Goal: Download file/media

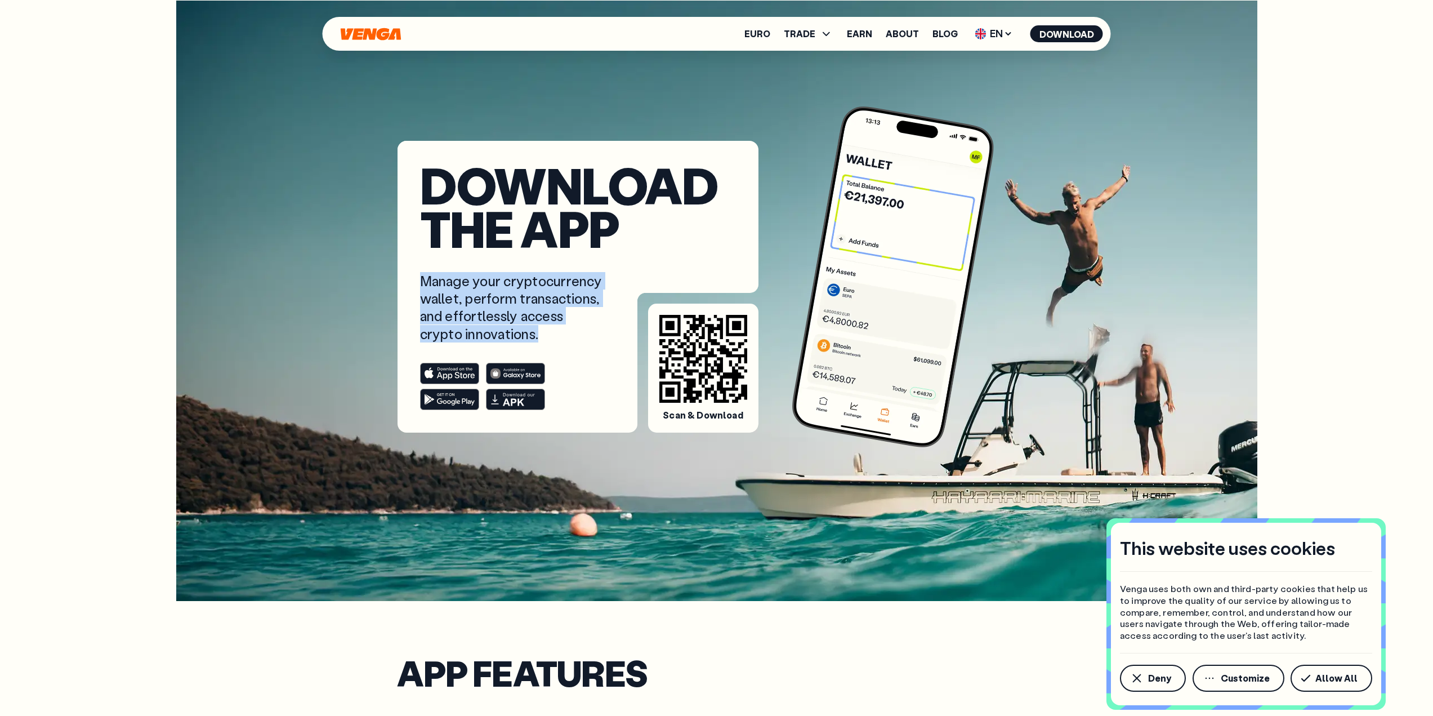
drag, startPoint x: 422, startPoint y: 283, endPoint x: 550, endPoint y: 333, distance: 136.6
click at [550, 333] on p "Manage your cryptocurrency wallet, perform transactions, and effortlessly acces…" at bounding box center [512, 307] width 185 height 70
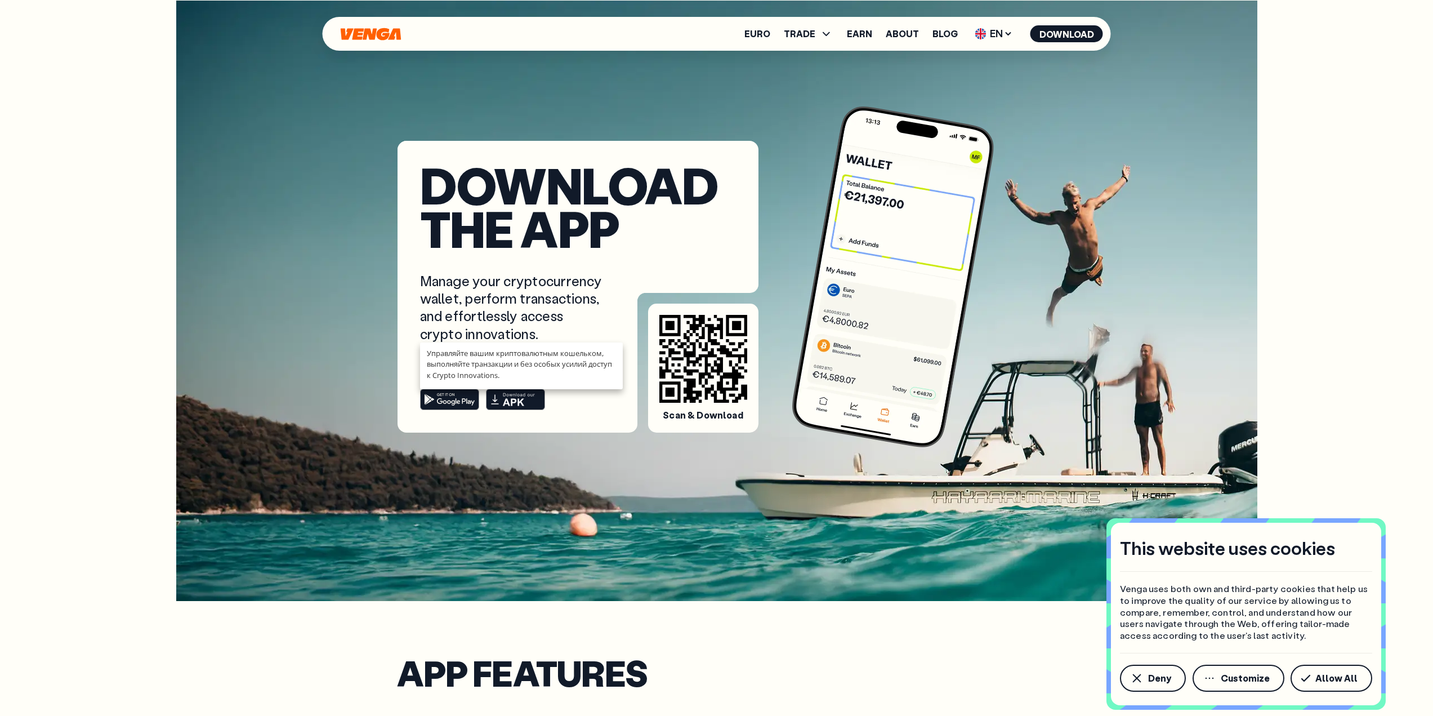
click at [593, 235] on h1 "Download the app" at bounding box center [578, 206] width 316 height 86
click at [1330, 678] on span "Allow All" at bounding box center [1337, 678] width 42 height 9
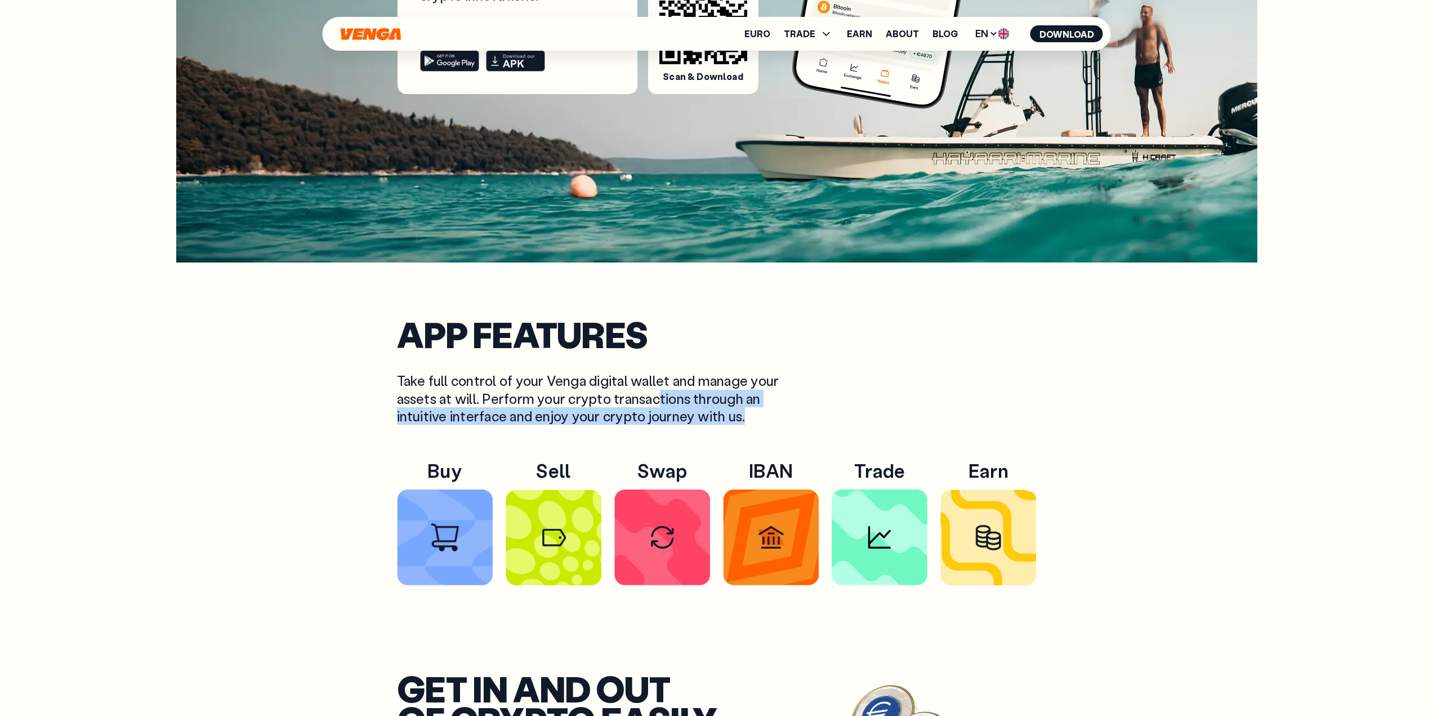
scroll to position [338, 0]
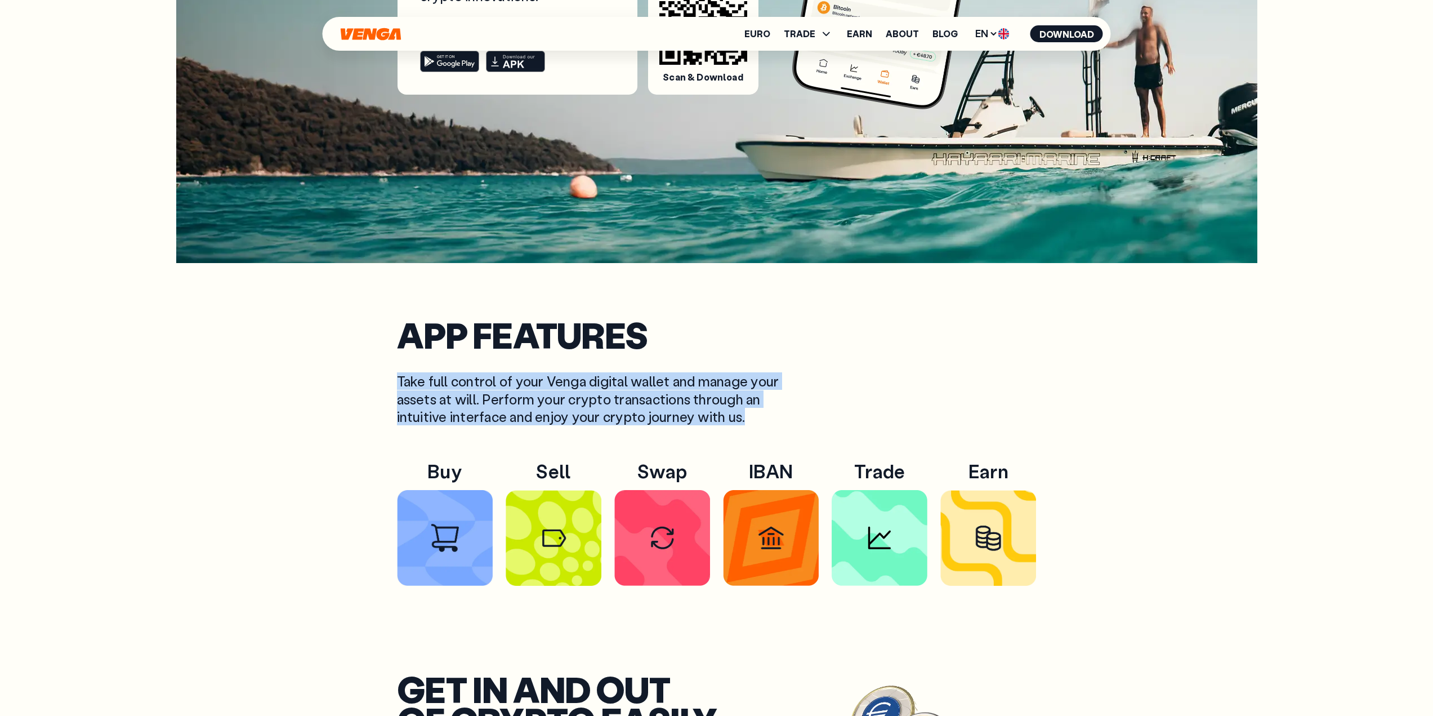
drag, startPoint x: 746, startPoint y: 418, endPoint x: 342, endPoint y: 367, distance: 407.6
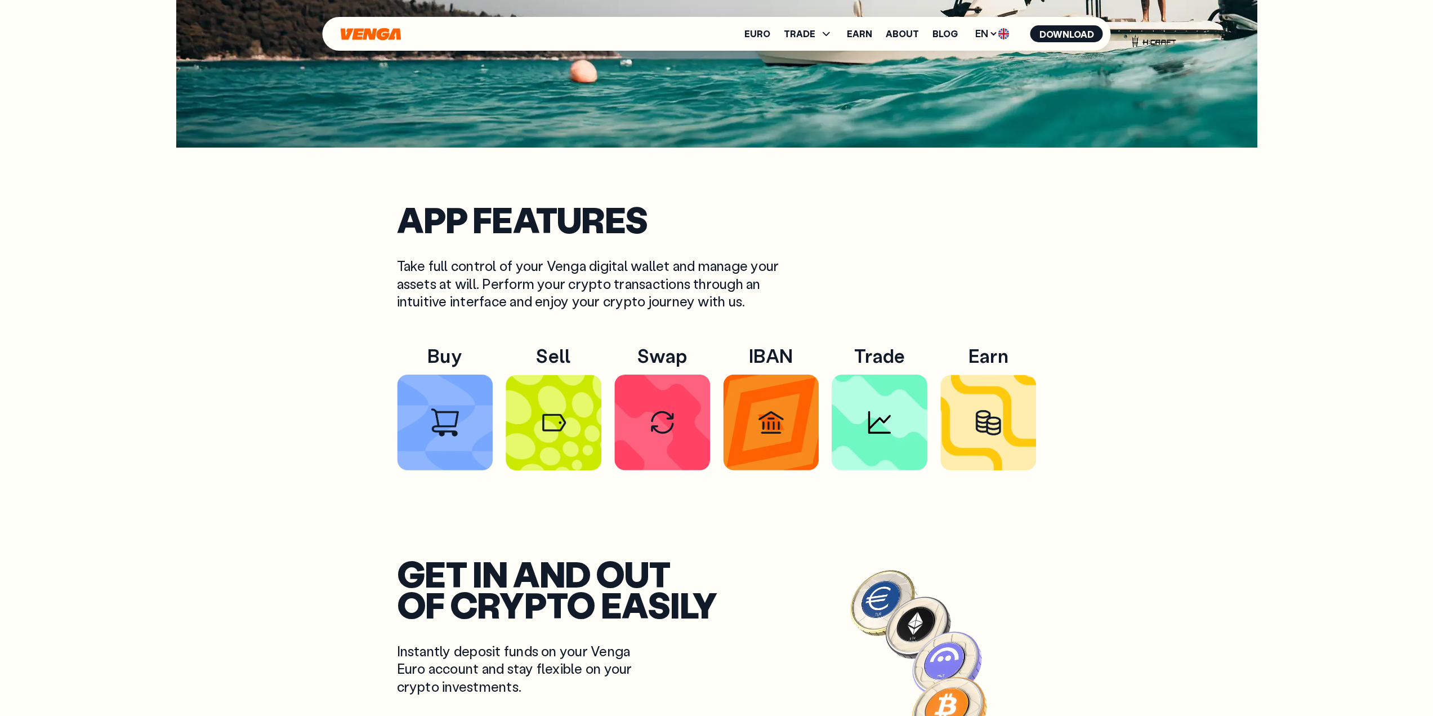
click at [683, 279] on p "Take full control of your Venga digital wallet and manage your assets at will. …" at bounding box center [592, 283] width 391 height 53
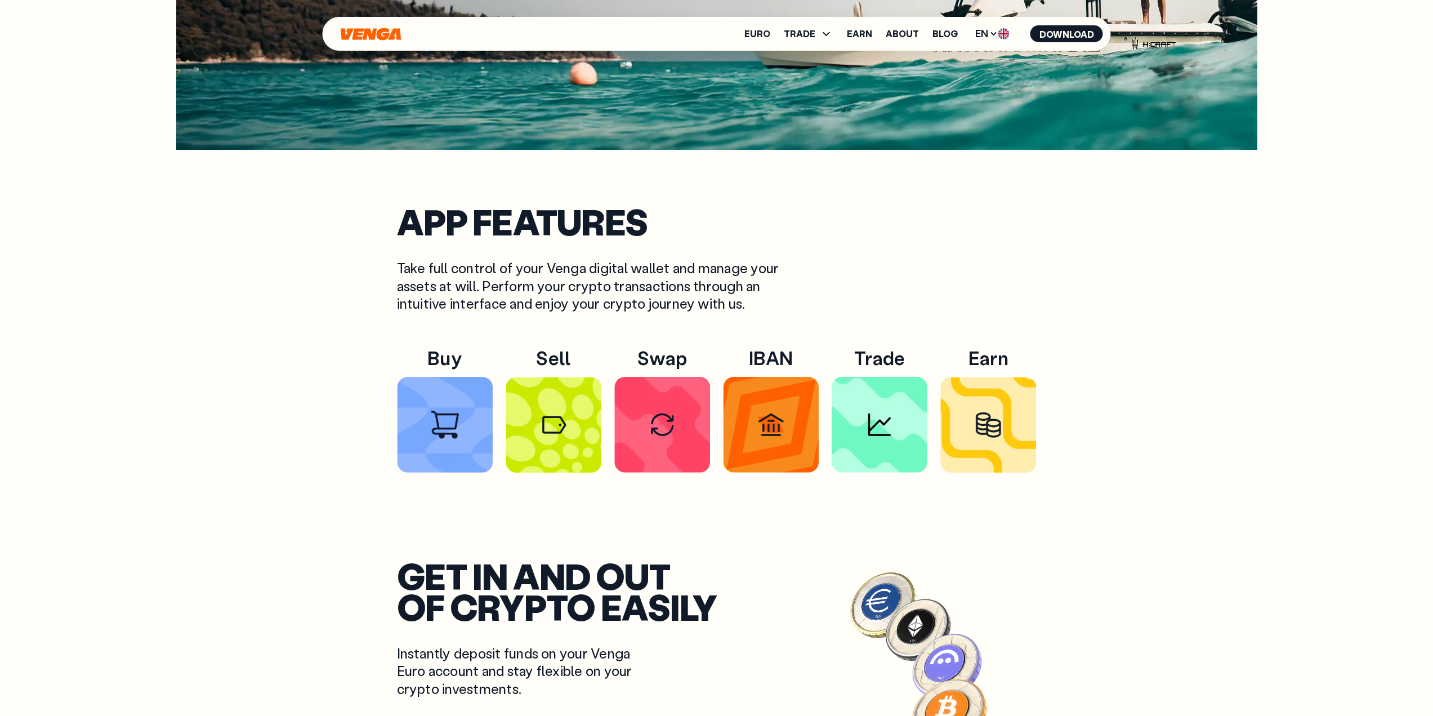
scroll to position [451, 0]
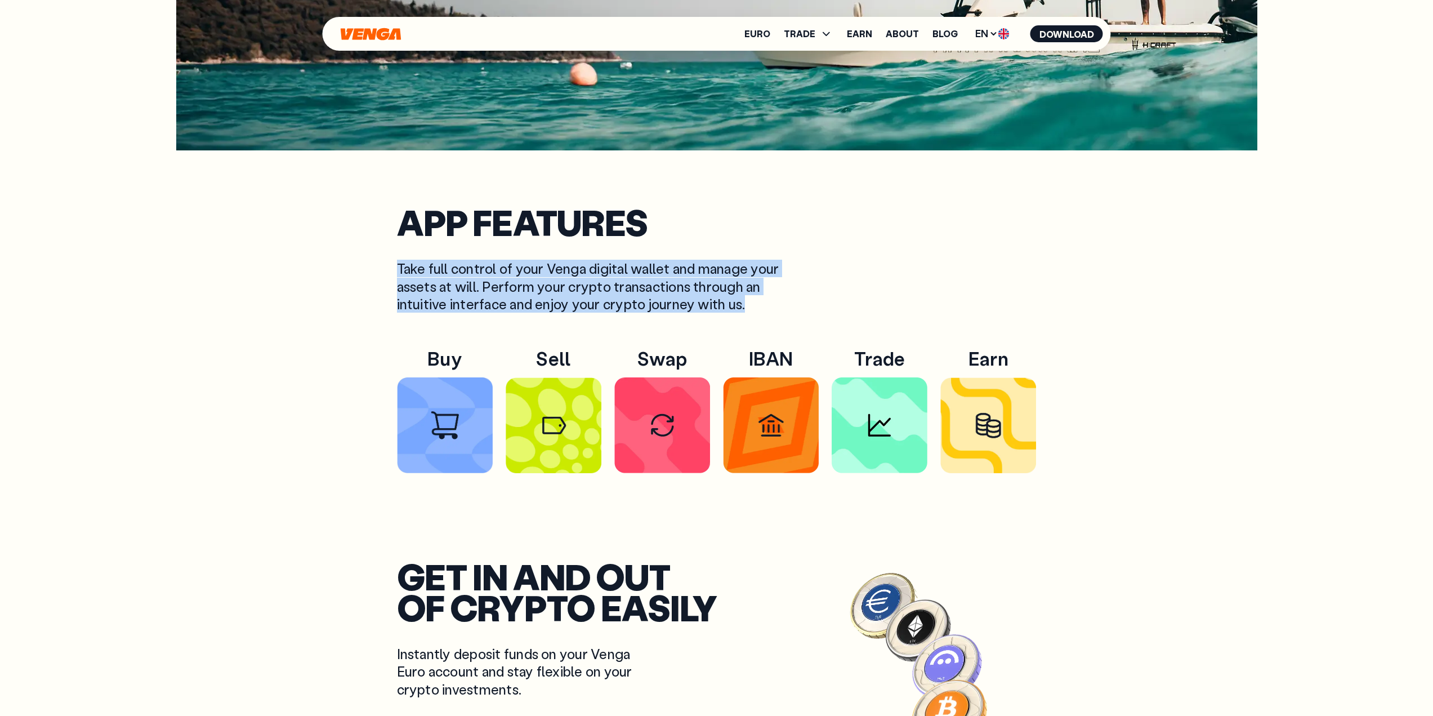
drag, startPoint x: 754, startPoint y: 308, endPoint x: 379, endPoint y: 260, distance: 377.6
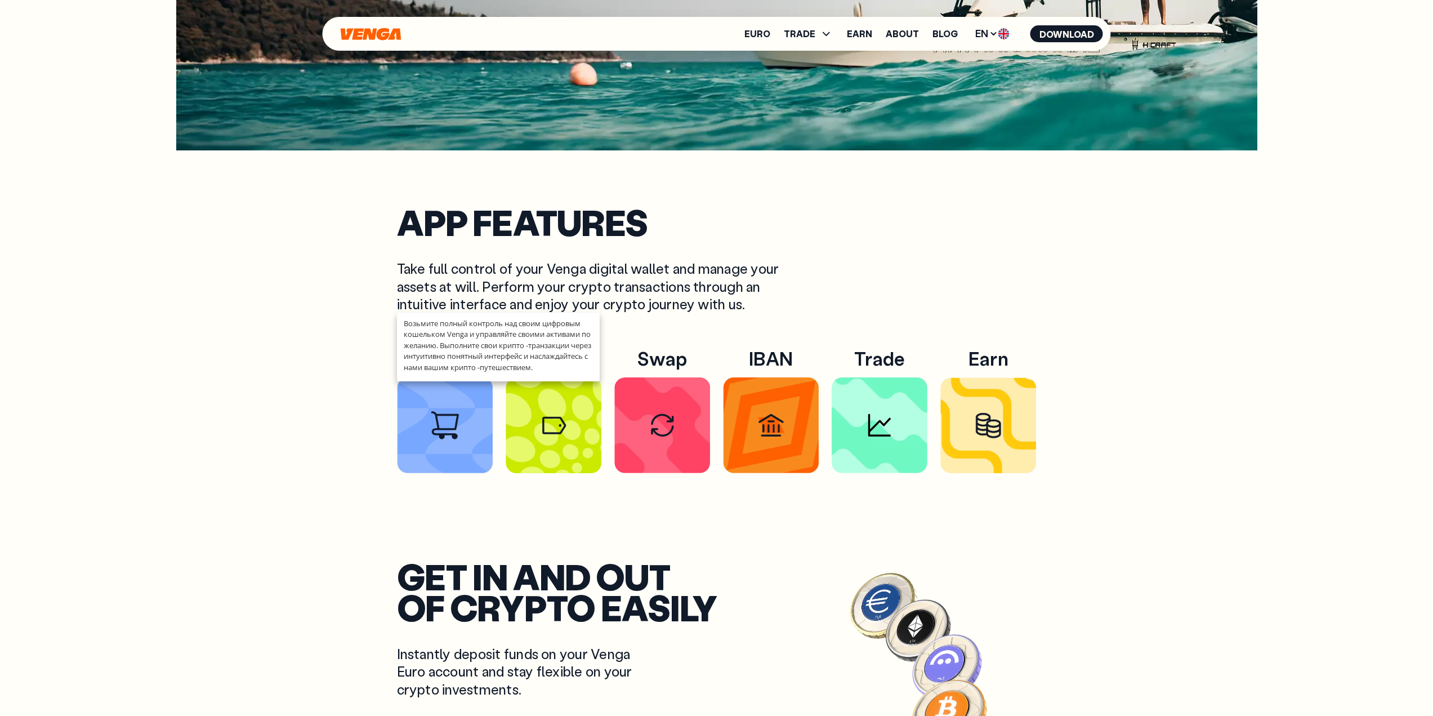
click at [697, 287] on p "Take full control of your Venga digital wallet and manage your assets at will. …" at bounding box center [592, 286] width 391 height 53
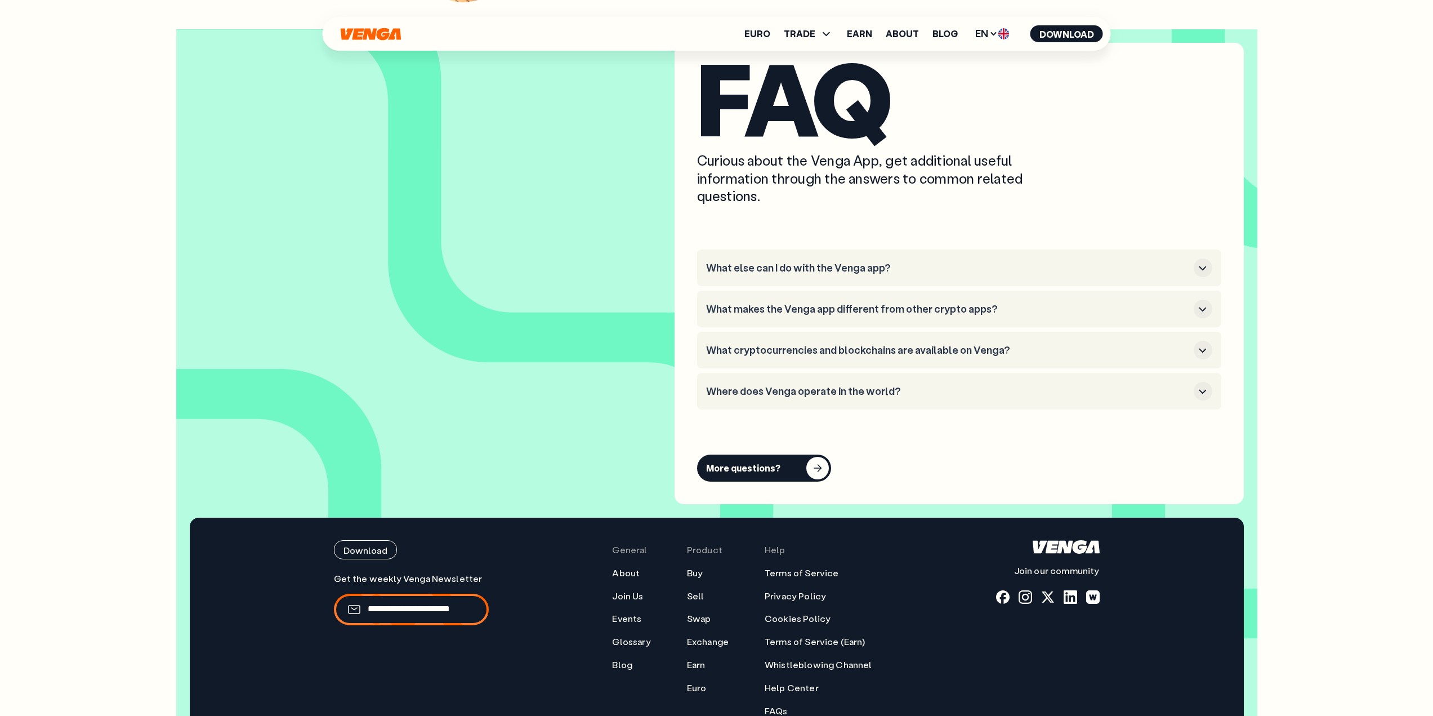
scroll to position [5859, 0]
click at [702, 598] on link "Sell" at bounding box center [695, 596] width 17 height 12
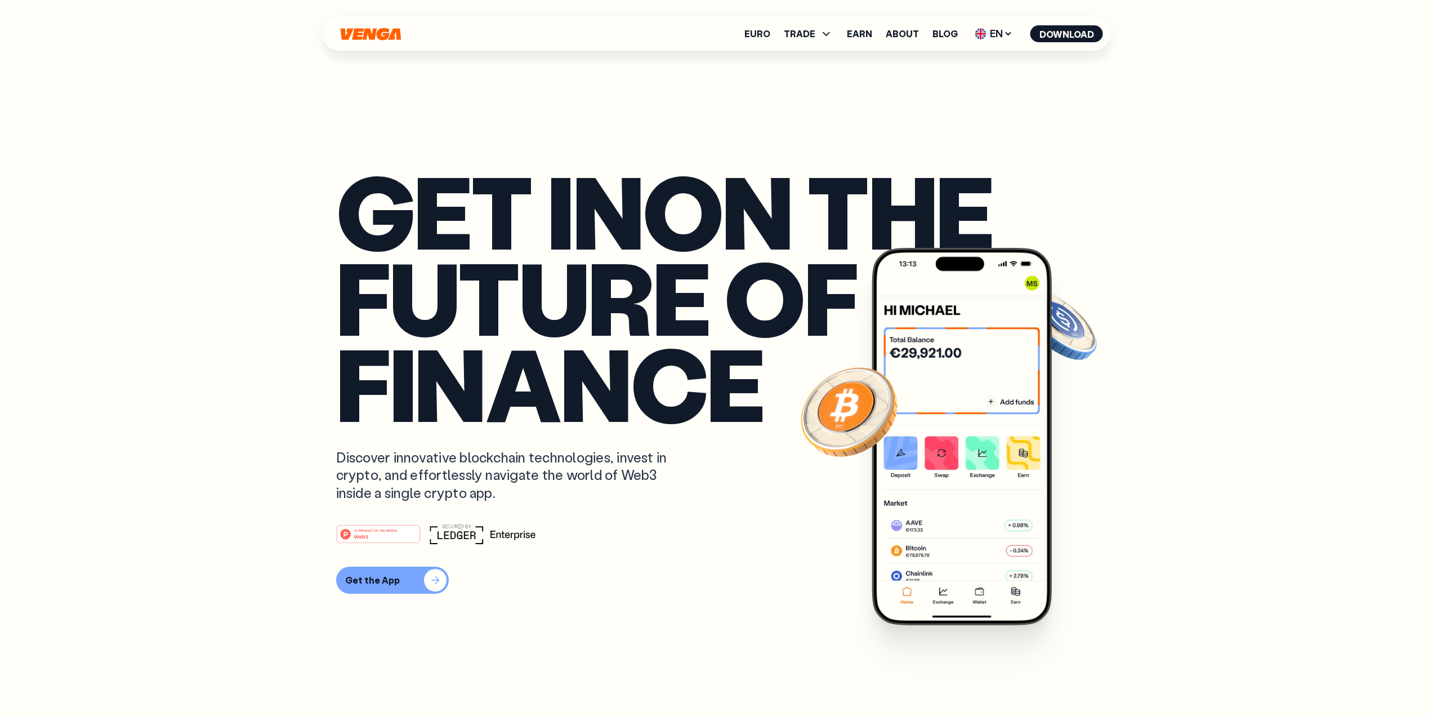
click at [393, 581] on div "Get the App" at bounding box center [372, 579] width 55 height 11
click at [1062, 32] on button "Download" at bounding box center [1067, 33] width 73 height 17
click at [1077, 34] on button "Download" at bounding box center [1067, 33] width 73 height 17
